Goal: Task Accomplishment & Management: Manage account settings

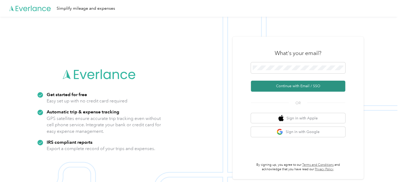
click at [291, 85] on button "Continue with Email / SSO" at bounding box center [298, 86] width 94 height 11
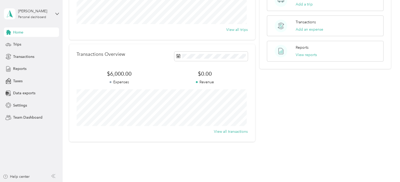
scroll to position [79, 0]
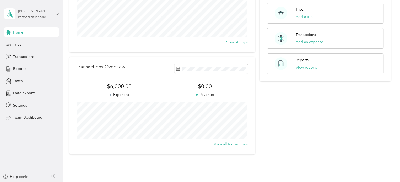
click at [46, 16] on div "Personal dashboard" at bounding box center [32, 17] width 28 height 3
click at [39, 124] on aside "[PERSON_NAME] Personal dashboard Home Trips Transactions Reports Taxes Data exp…" at bounding box center [31, 91] width 63 height 182
click at [39, 17] on div "Personal dashboard" at bounding box center [32, 17] width 28 height 3
click at [23, 40] on div "Team dashboard" at bounding box center [22, 43] width 28 height 6
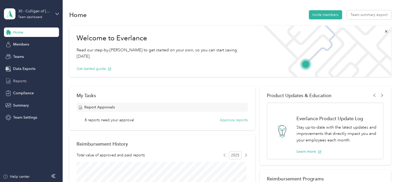
click at [17, 83] on span "Reports" at bounding box center [19, 81] width 13 height 6
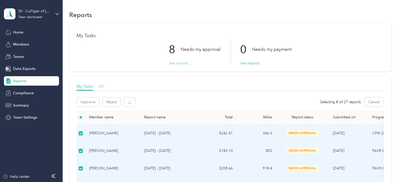
click at [172, 62] on button "See reports" at bounding box center [178, 64] width 19 height 6
click at [90, 103] on button "Approve" at bounding box center [88, 102] width 22 height 9
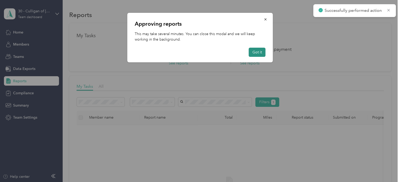
click at [259, 52] on button "Got it" at bounding box center [257, 52] width 17 height 9
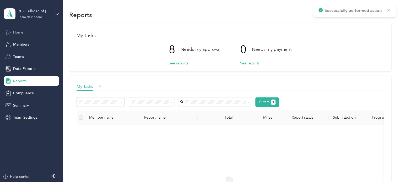
click at [16, 31] on span "Home" at bounding box center [18, 33] width 10 height 6
